Goal: Task Accomplishment & Management: Manage account settings

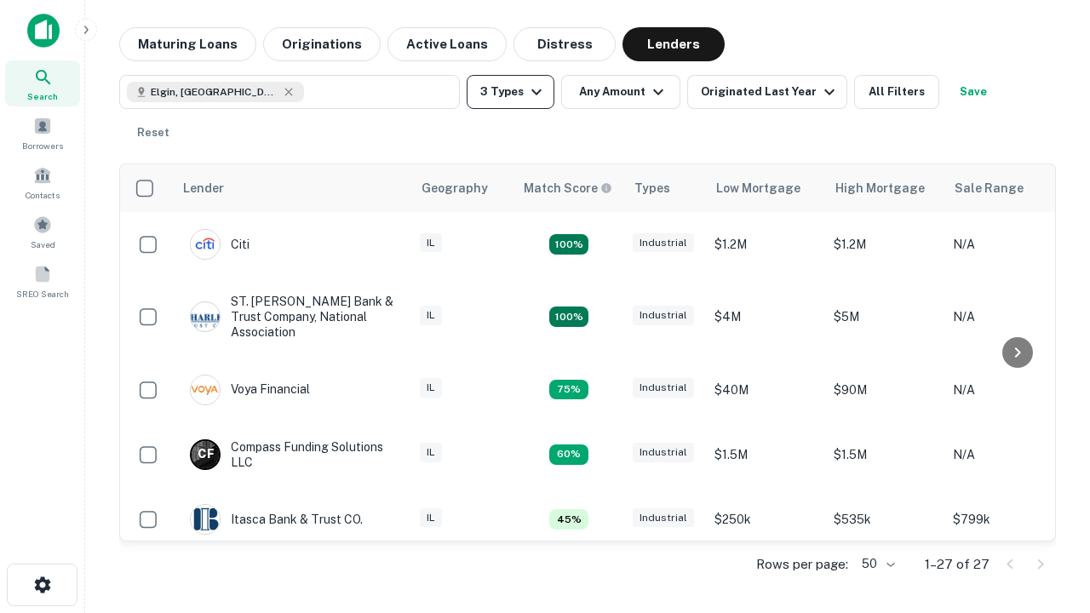
click at [510, 92] on button "3 Types" at bounding box center [511, 92] width 88 height 34
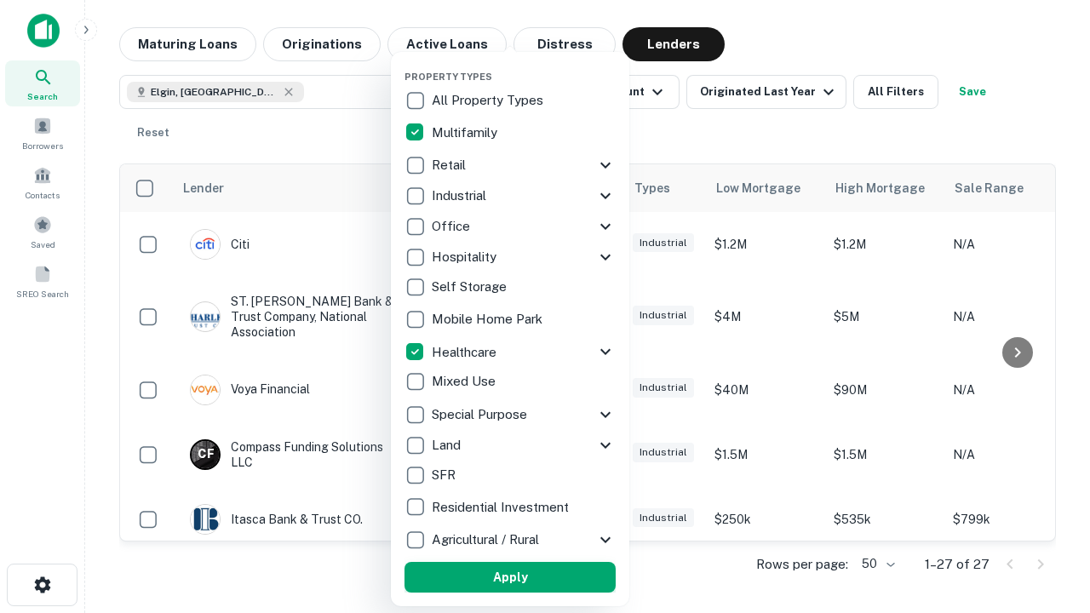
click at [510, 577] on button "Apply" at bounding box center [509, 577] width 211 height 31
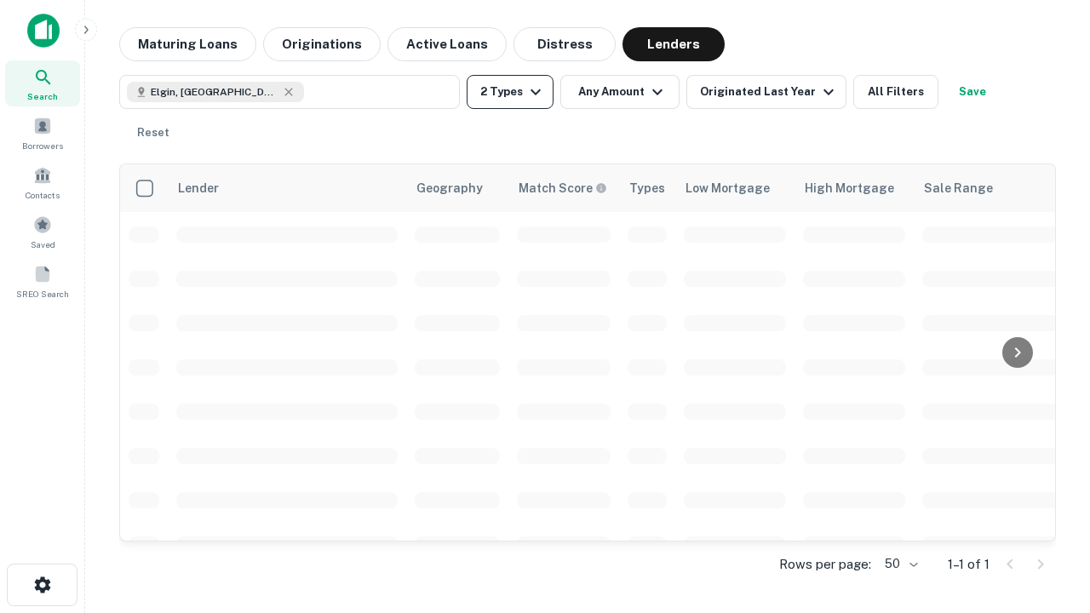
click at [510, 92] on button "2 Types" at bounding box center [510, 92] width 87 height 34
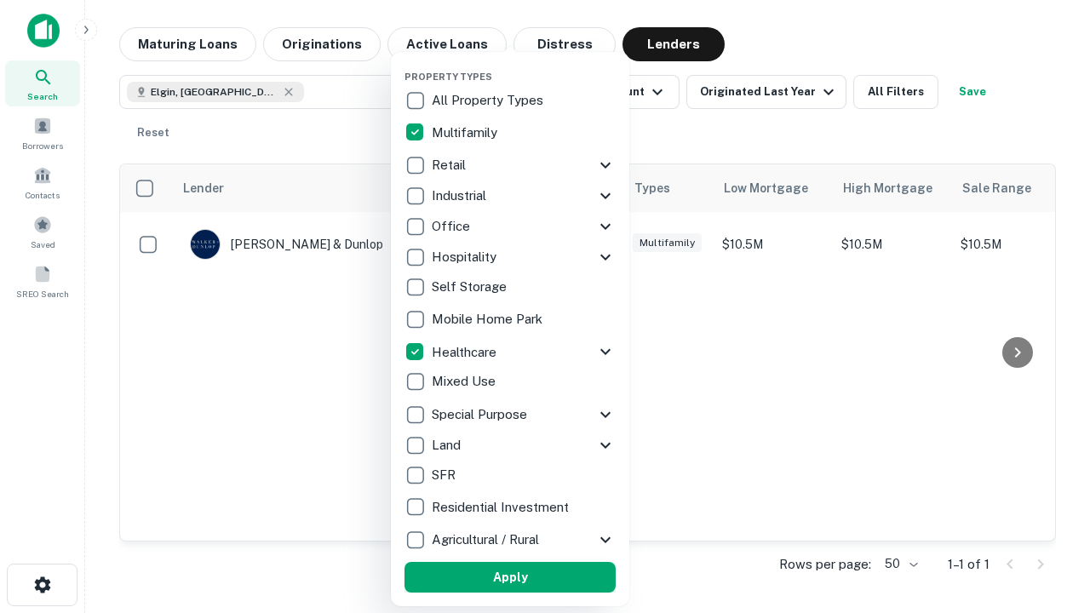
click at [541, 577] on button "Apply" at bounding box center [509, 577] width 211 height 31
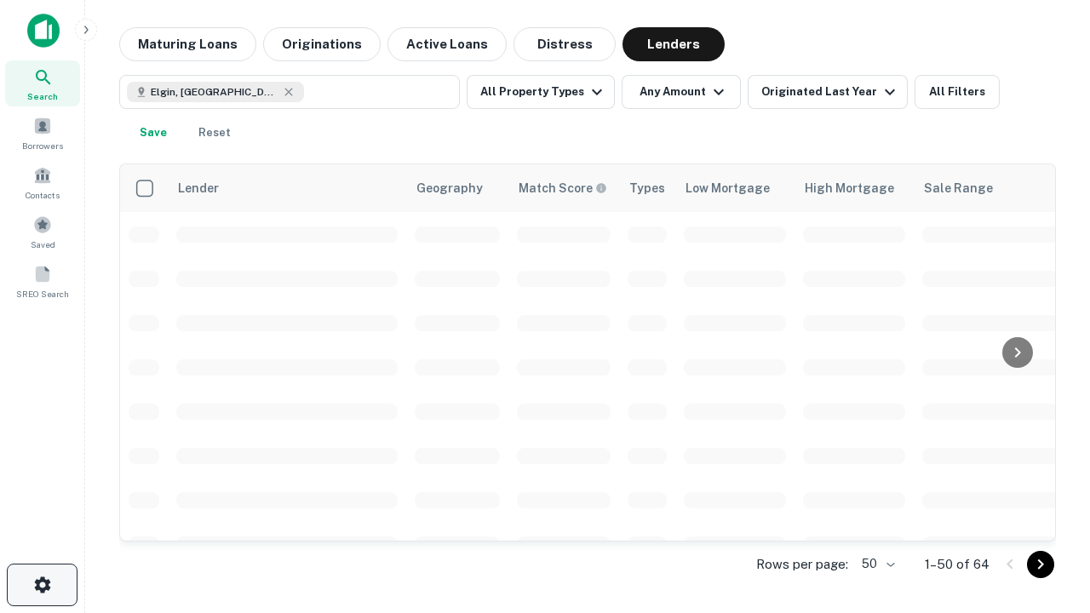
click at [42, 585] on icon "button" at bounding box center [42, 585] width 20 height 20
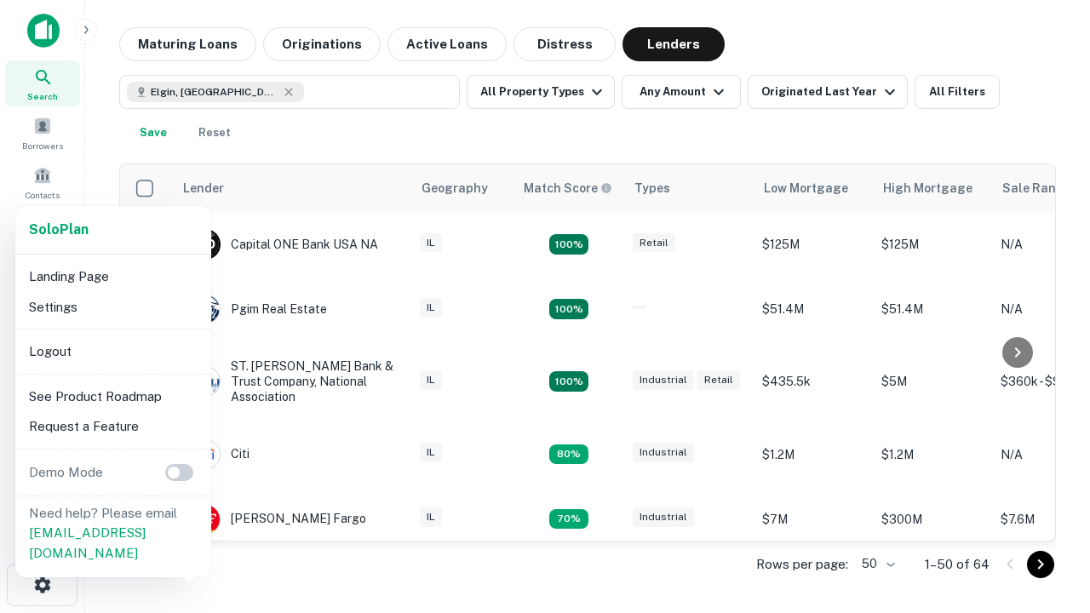
click at [112, 351] on li "Logout" at bounding box center [113, 351] width 182 height 31
